Goal: Task Accomplishment & Management: Use online tool/utility

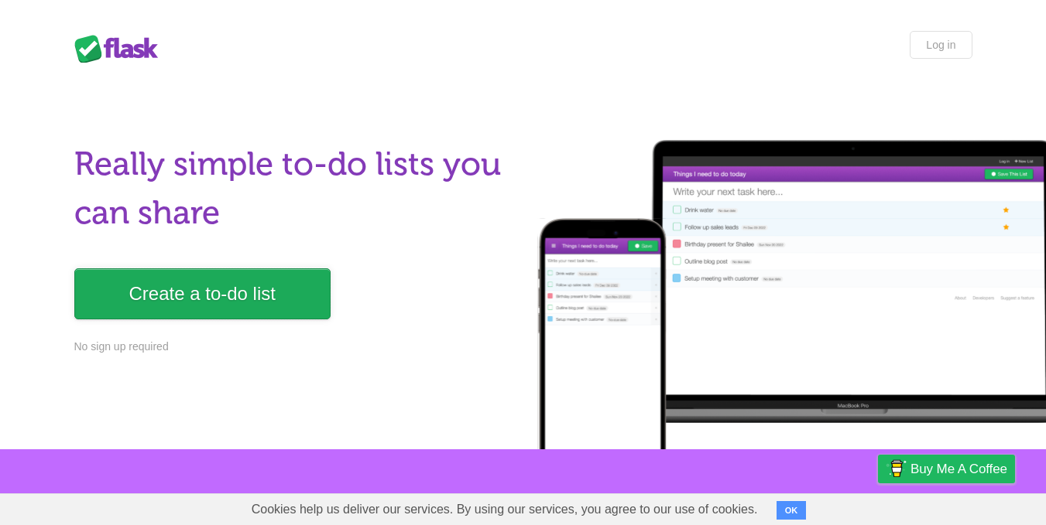
click at [232, 299] on link "Create a to-do list" at bounding box center [202, 294] width 256 height 51
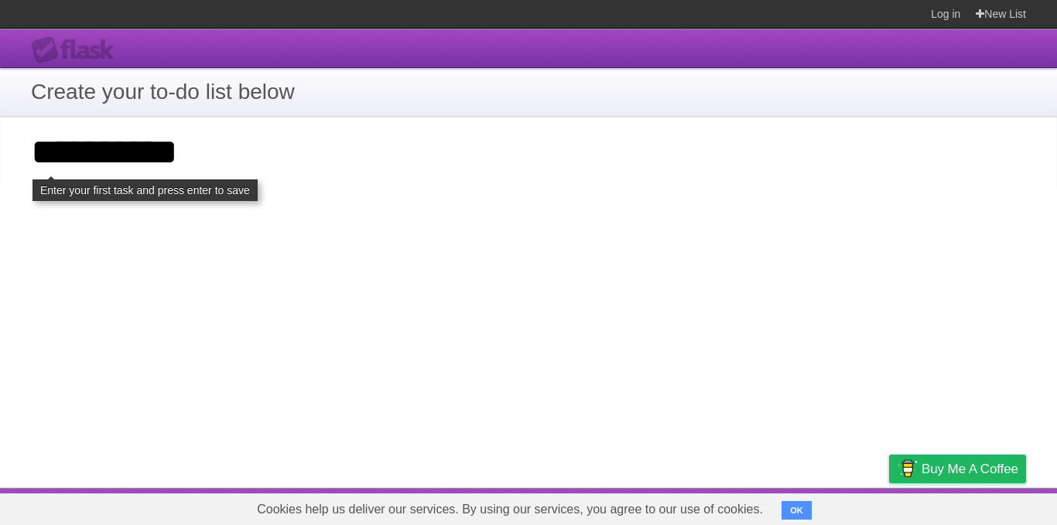
type input "**********"
click input "**********" at bounding box center [0, 0] width 0 height 0
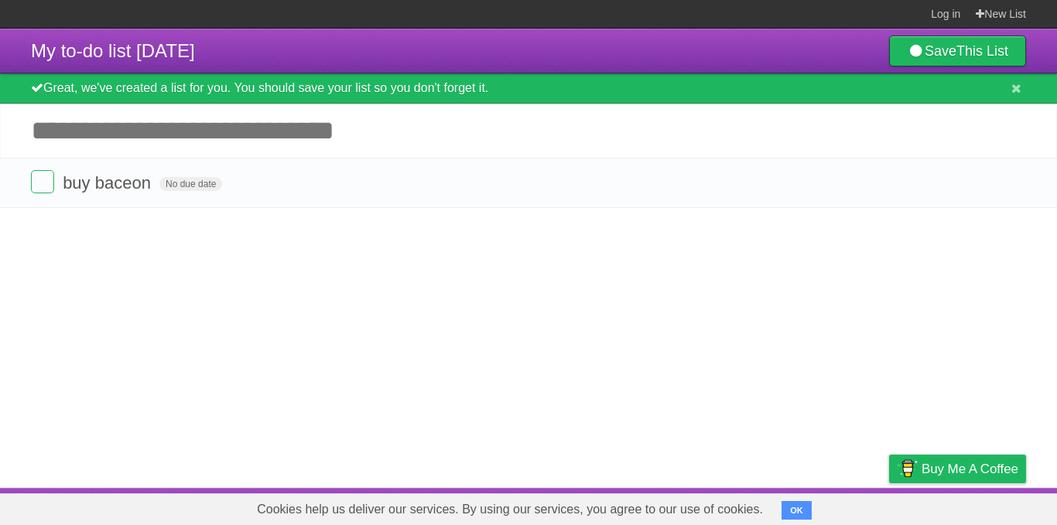
click at [182, 187] on span "No due date" at bounding box center [190, 184] width 63 height 14
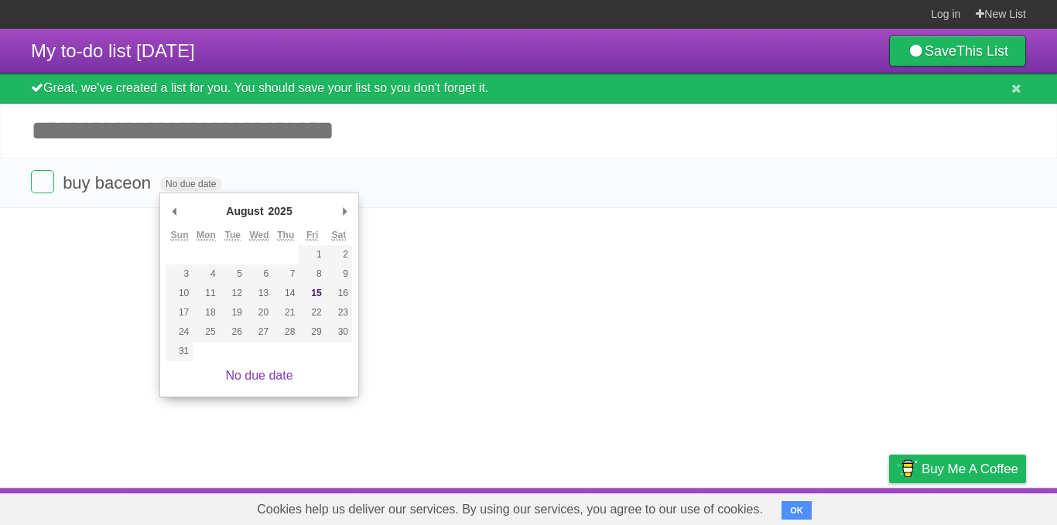
click at [478, 321] on article "My to-do list 08/15/2025 Save This List Great, we've created a list for you. Yo…" at bounding box center [528, 259] width 1057 height 460
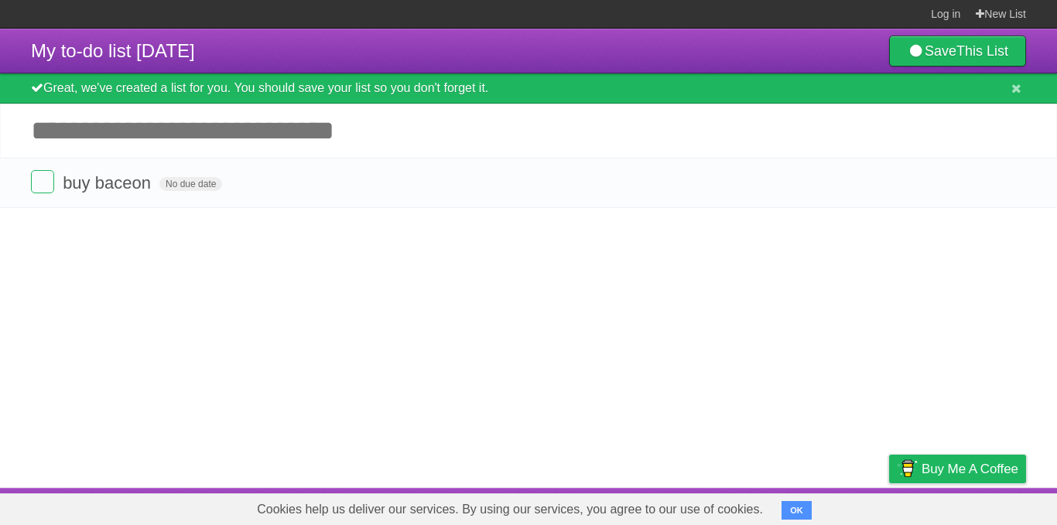
drag, startPoint x: 324, startPoint y: 184, endPoint x: 335, endPoint y: 202, distance: 20.8
click at [335, 199] on li "buy baceon No due date White Red Blue Green Purple Orange" at bounding box center [528, 183] width 1057 height 50
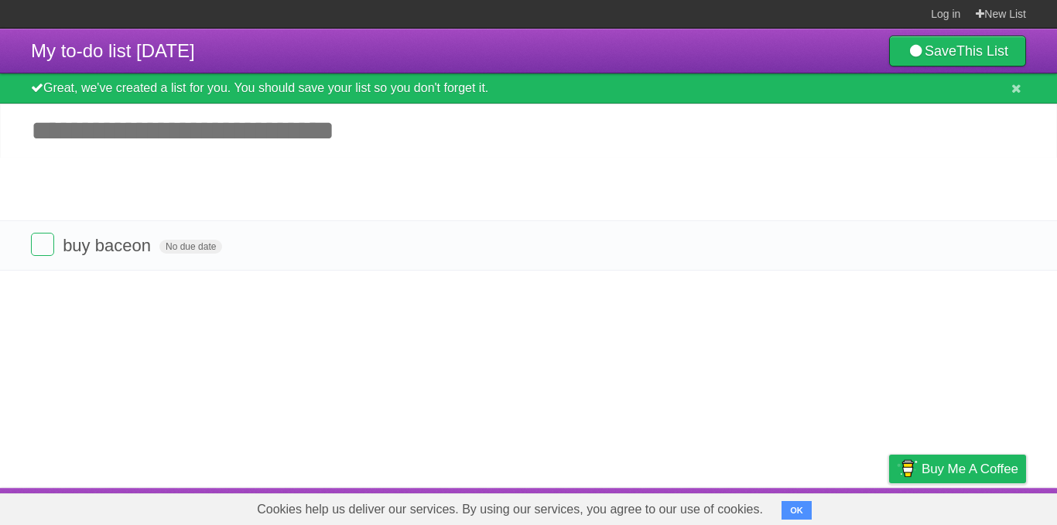
drag, startPoint x: 19, startPoint y: 186, endPoint x: 19, endPoint y: 177, distance: 8.5
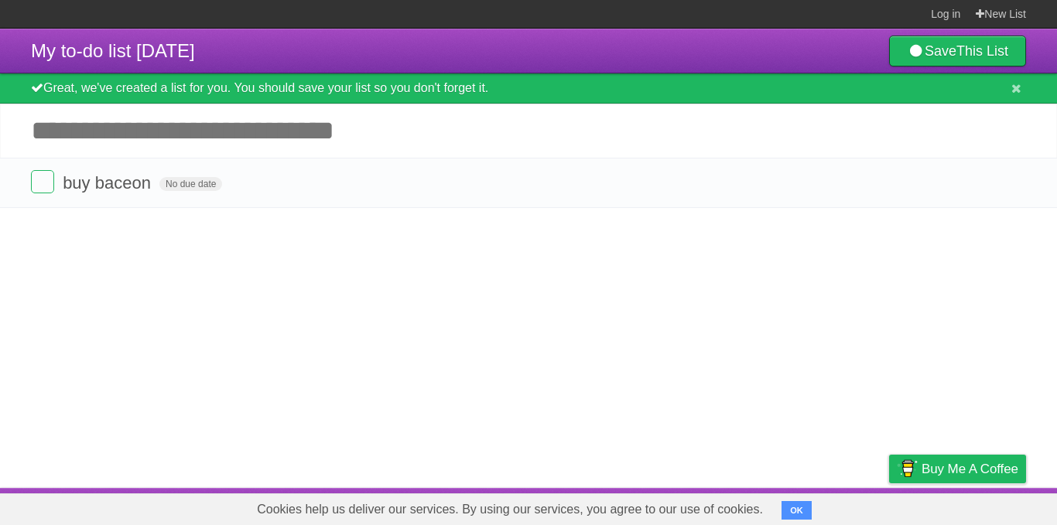
click at [978, 180] on icon "button" at bounding box center [979, 183] width 22 height 20
click at [886, 274] on article "My to-do list 08/15/2025 Save This List Great, we've created a list for you. Yo…" at bounding box center [528, 259] width 1057 height 460
click at [977, 186] on icon "button" at bounding box center [979, 183] width 22 height 20
click at [869, 182] on label "Green" at bounding box center [869, 182] width 17 height 17
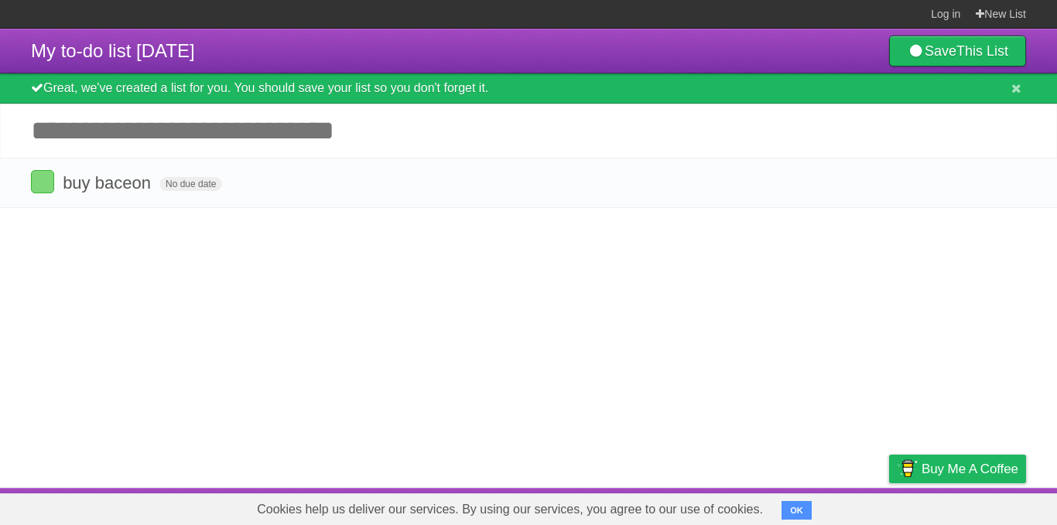
click at [803, 190] on label "White" at bounding box center [807, 182] width 17 height 17
click at [779, 293] on article "My to-do list 08/15/2025 Save This List Great, we've created a list for you. Yo…" at bounding box center [528, 259] width 1057 height 460
click at [180, 187] on span "No due date" at bounding box center [190, 184] width 63 height 14
click at [198, 183] on span "Wed Aug 13 2025" at bounding box center [180, 184] width 42 height 14
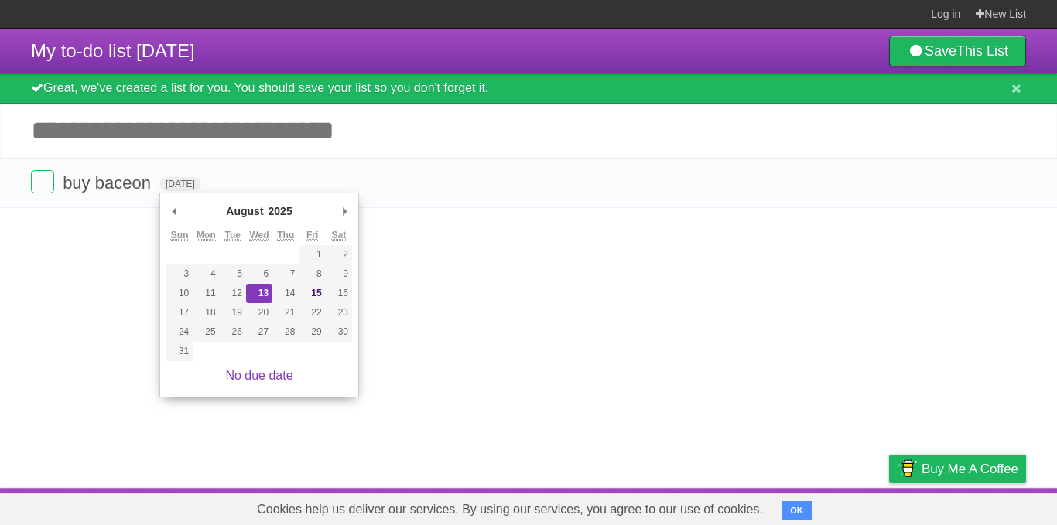
type span "Fri Aug 01 2025"
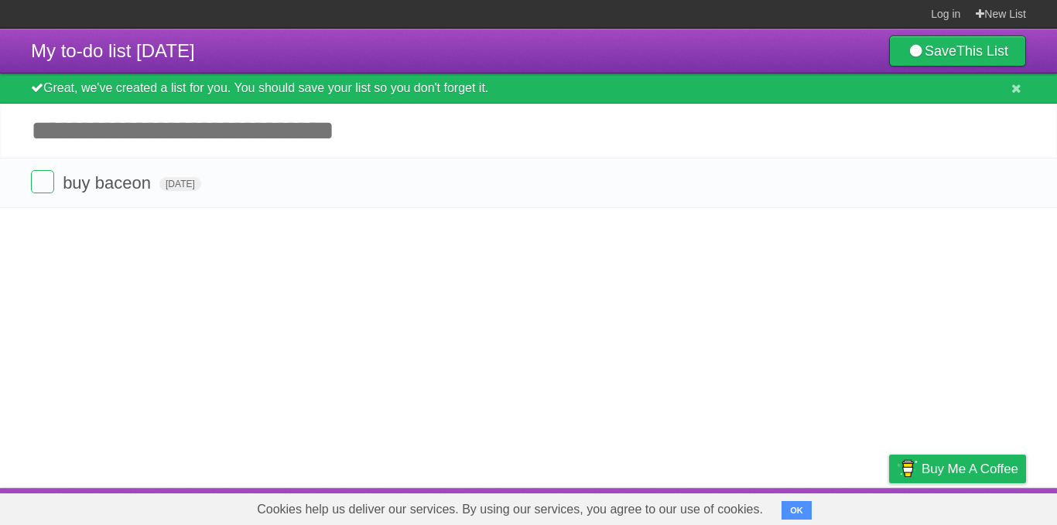
click at [315, 256] on article "My to-do list 08/15/2025 Save This List Great, we've created a list for you. Yo…" at bounding box center [528, 259] width 1057 height 460
